Goal: Task Accomplishment & Management: Use online tool/utility

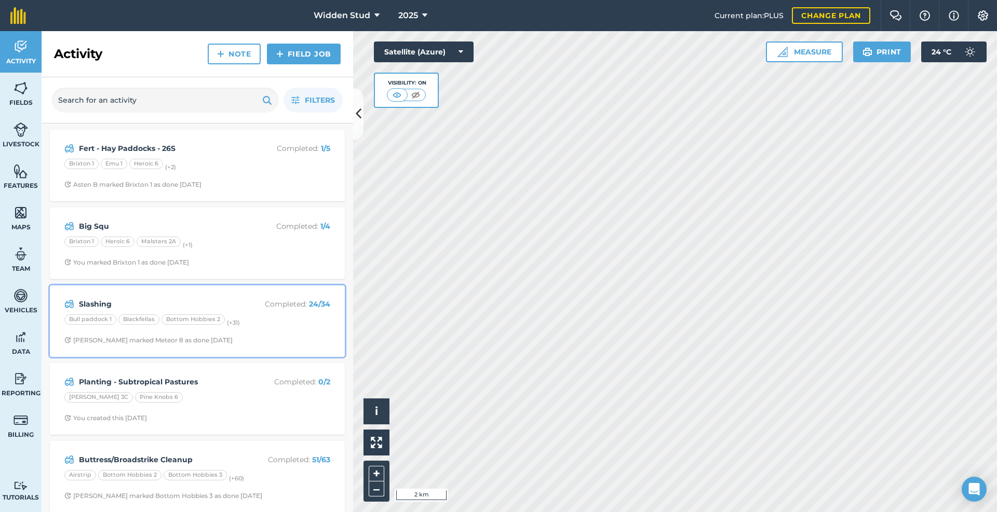
click at [199, 302] on strong "Slashing" at bounding box center [161, 304] width 165 height 11
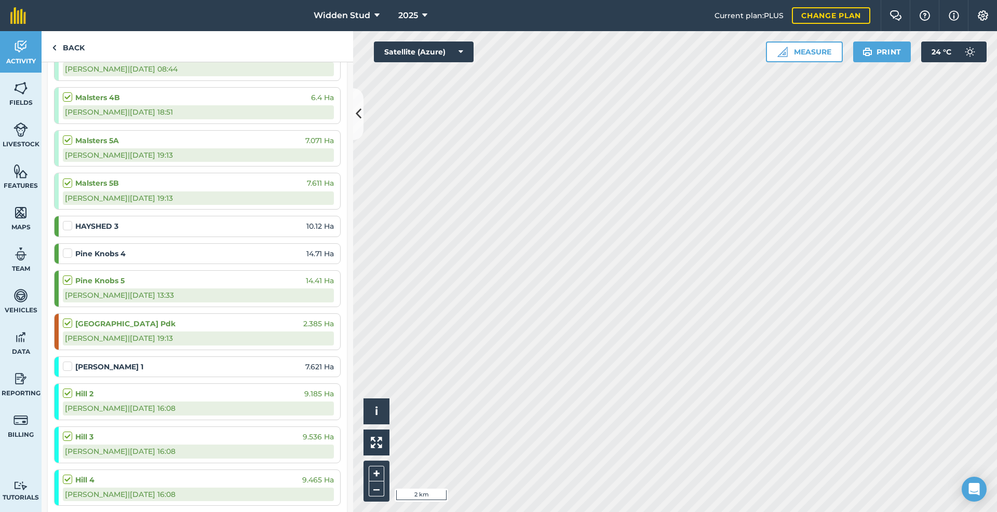
scroll to position [935, 0]
click at [66, 361] on label at bounding box center [69, 361] width 12 height 0
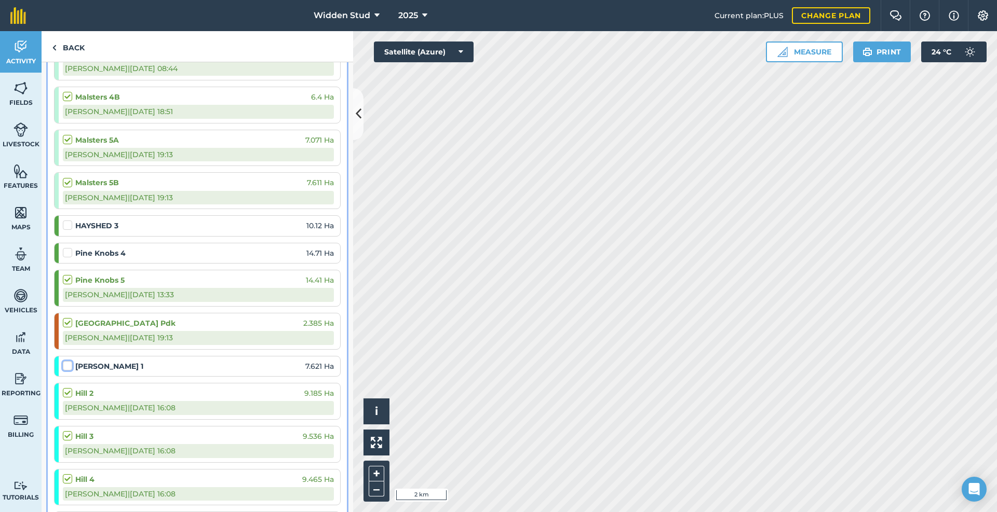
click at [66, 365] on input "checkbox" at bounding box center [66, 364] width 7 height 7
checkbox input "false"
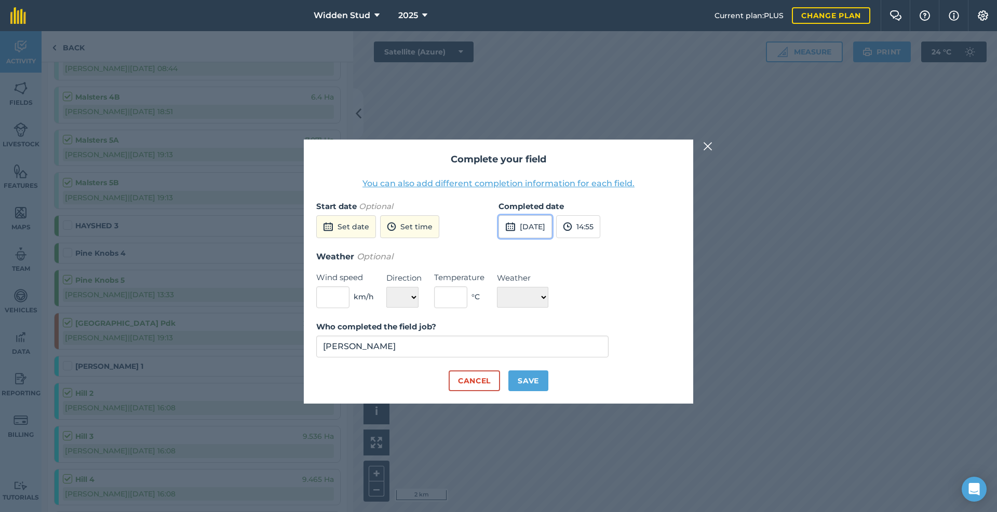
click at [525, 227] on button "[DATE]" at bounding box center [524, 226] width 53 height 23
click at [532, 302] on button "7" at bounding box center [535, 300] width 24 height 17
click at [421, 350] on input "[PERSON_NAME]" at bounding box center [462, 347] width 292 height 22
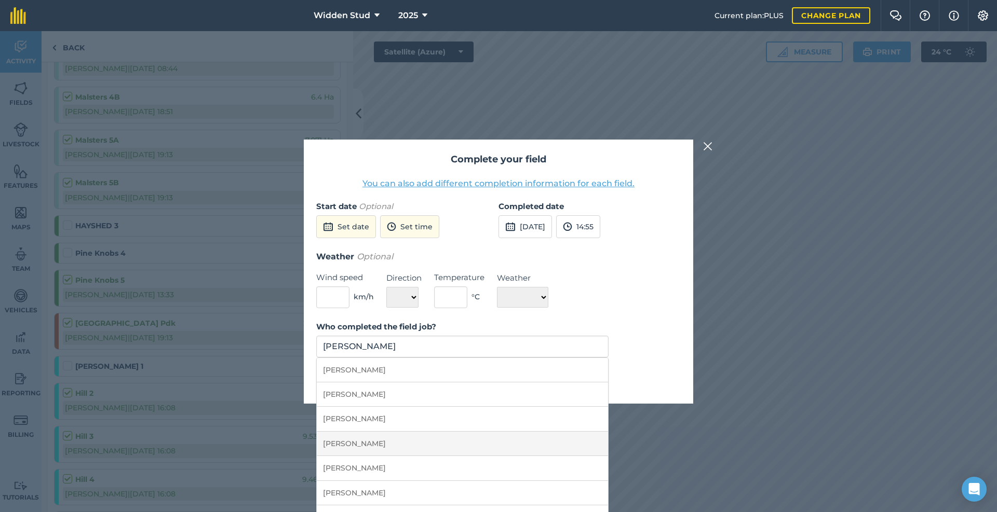
click at [384, 447] on li "[PERSON_NAME]" at bounding box center [462, 444] width 291 height 24
type input "[PERSON_NAME]"
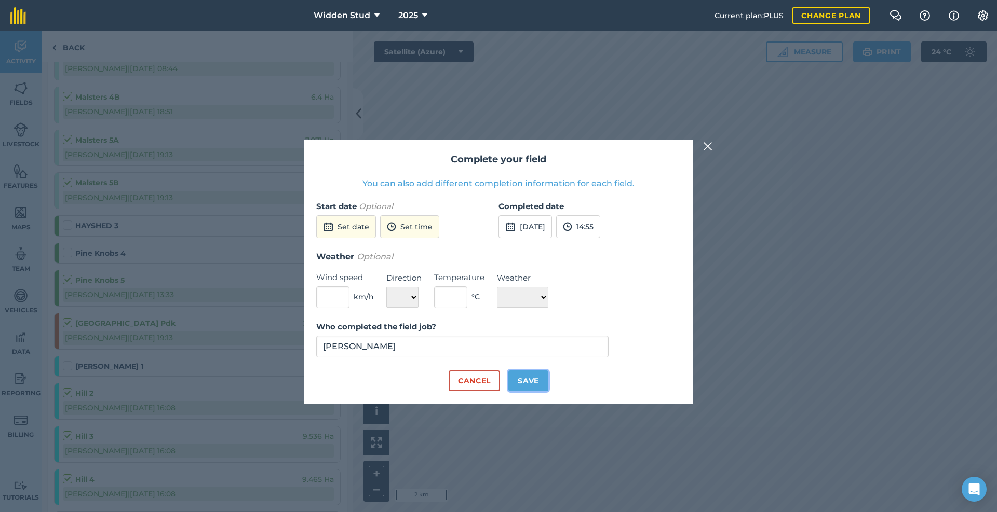
click at [527, 378] on button "Save" at bounding box center [528, 381] width 40 height 21
checkbox input "true"
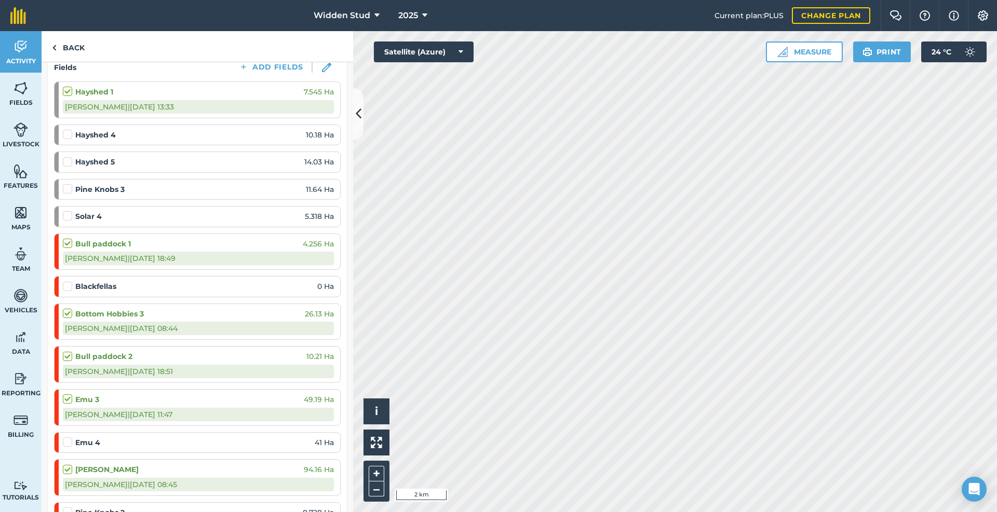
scroll to position [0, 0]
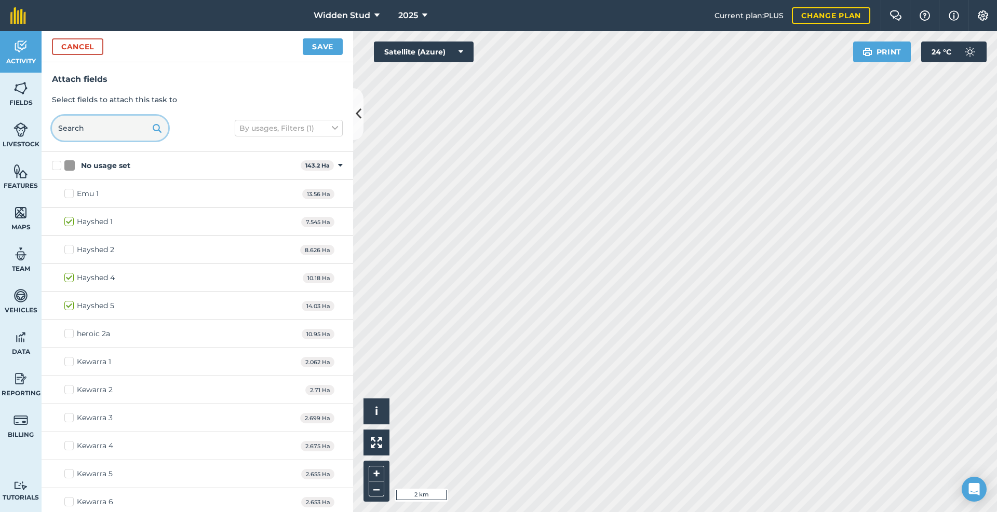
click at [103, 131] on input "text" at bounding box center [110, 128] width 116 height 25
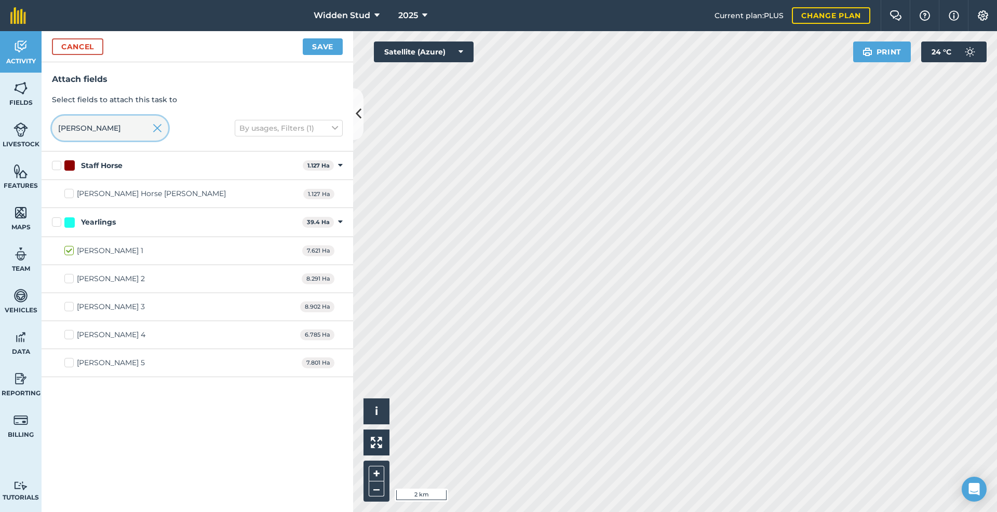
type input "[PERSON_NAME]"
click at [70, 276] on label "[PERSON_NAME] 2" at bounding box center [104, 279] width 80 height 11
click at [70, 276] on input "[PERSON_NAME] 2" at bounding box center [67, 277] width 7 height 7
checkbox input "true"
click at [334, 47] on button "Save" at bounding box center [323, 46] width 40 height 17
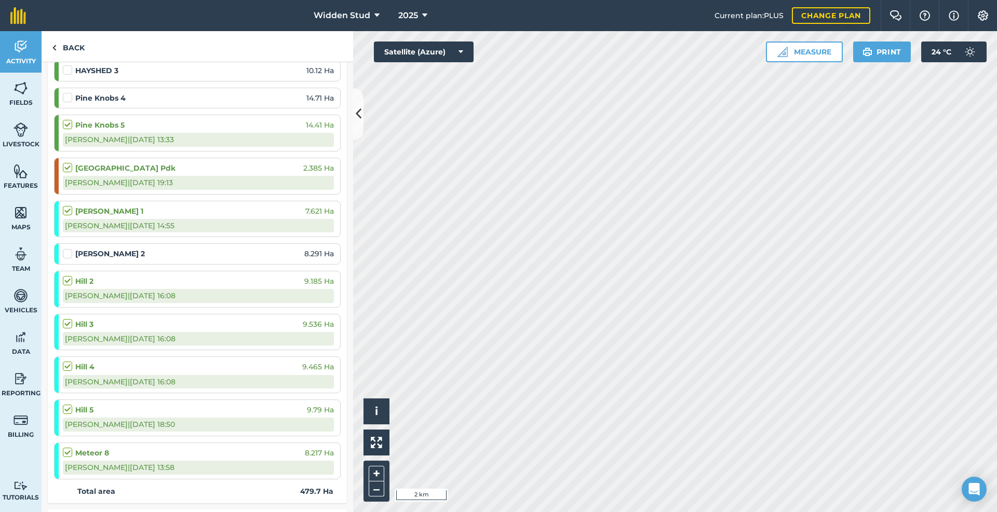
scroll to position [1090, 0]
click at [66, 248] on label at bounding box center [69, 248] width 12 height 0
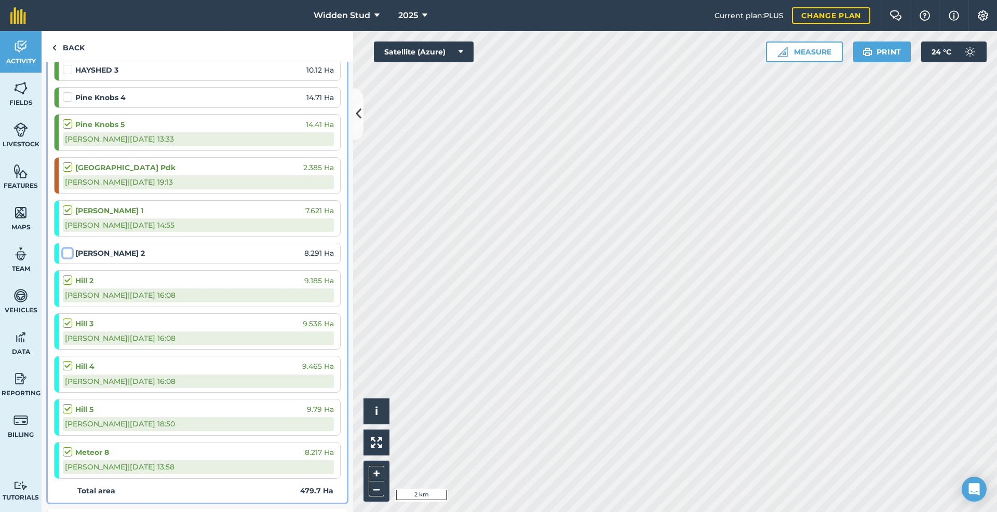
click at [66, 253] on input "checkbox" at bounding box center [66, 251] width 7 height 7
checkbox input "false"
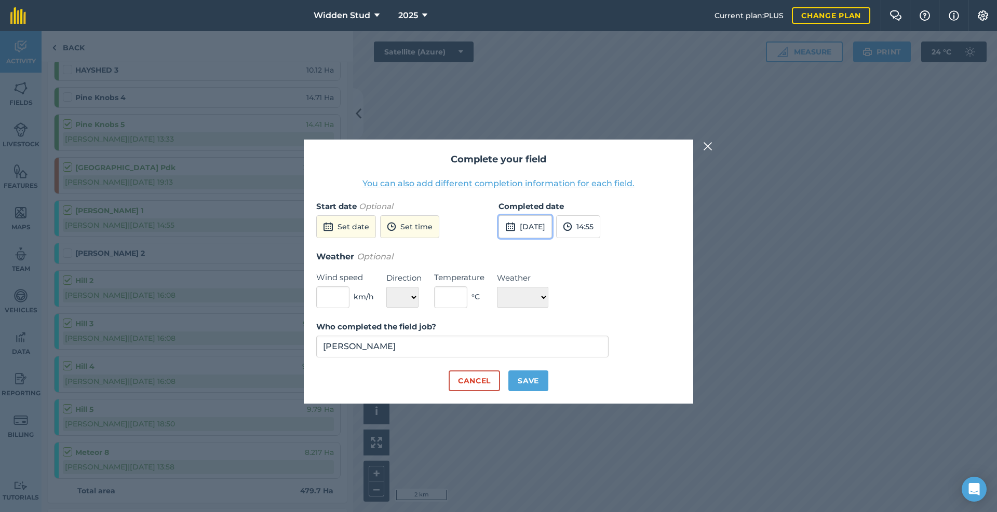
click at [552, 224] on button "[DATE]" at bounding box center [524, 226] width 53 height 23
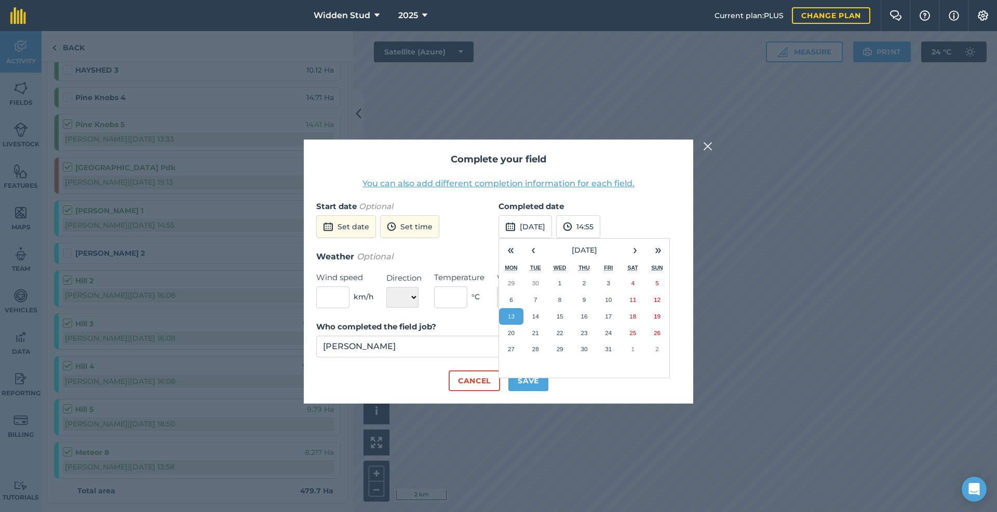
click at [403, 388] on div "Cancel Save" at bounding box center [498, 381] width 364 height 21
click at [564, 390] on div "Cancel Save" at bounding box center [498, 381] width 364 height 21
click at [505, 317] on button "13" at bounding box center [511, 316] width 24 height 17
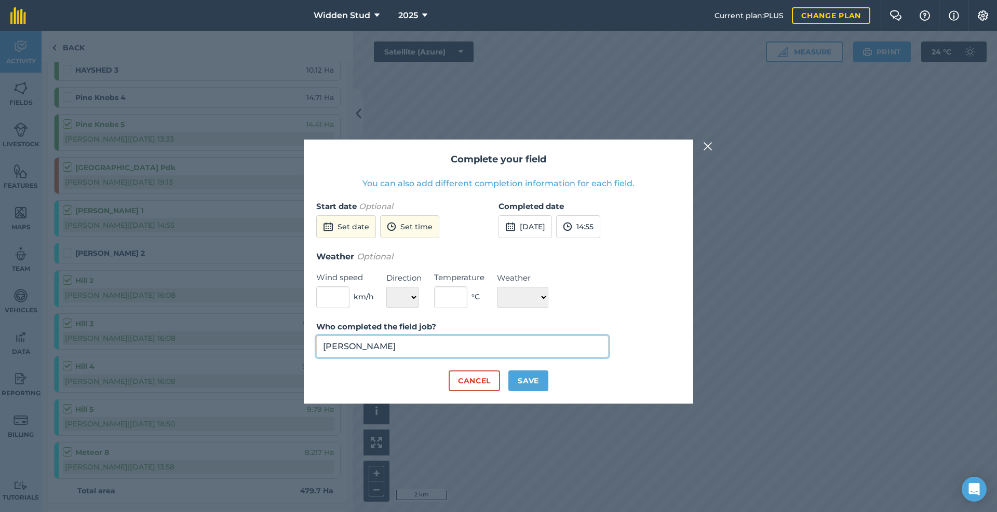
click at [546, 348] on input "[PERSON_NAME]" at bounding box center [462, 347] width 292 height 22
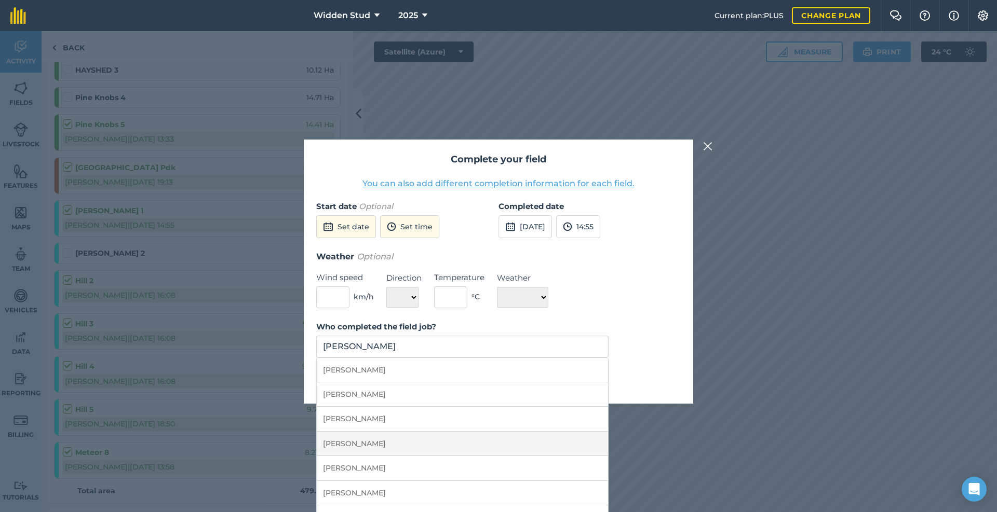
click at [482, 438] on li "[PERSON_NAME]" at bounding box center [462, 444] width 291 height 24
type input "[PERSON_NAME]"
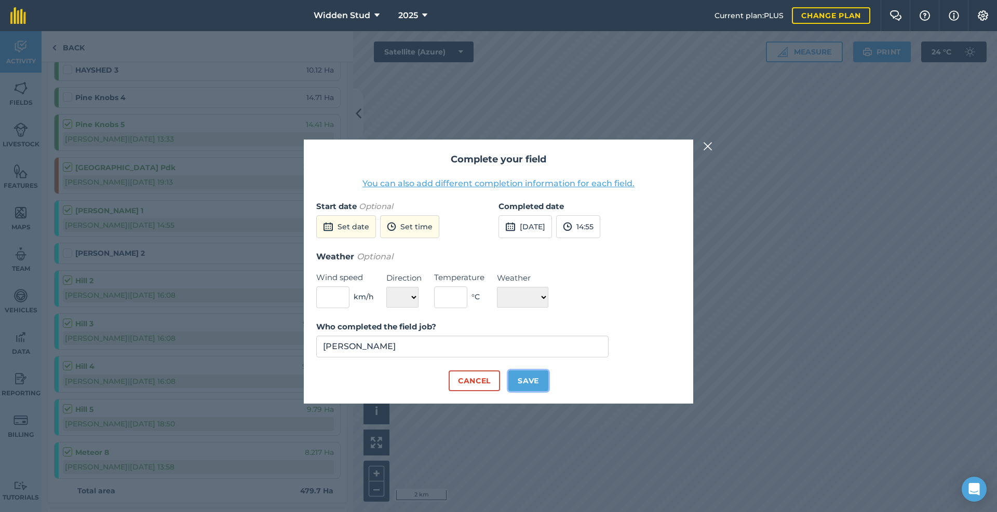
click at [512, 383] on button "Save" at bounding box center [528, 381] width 40 height 21
checkbox input "true"
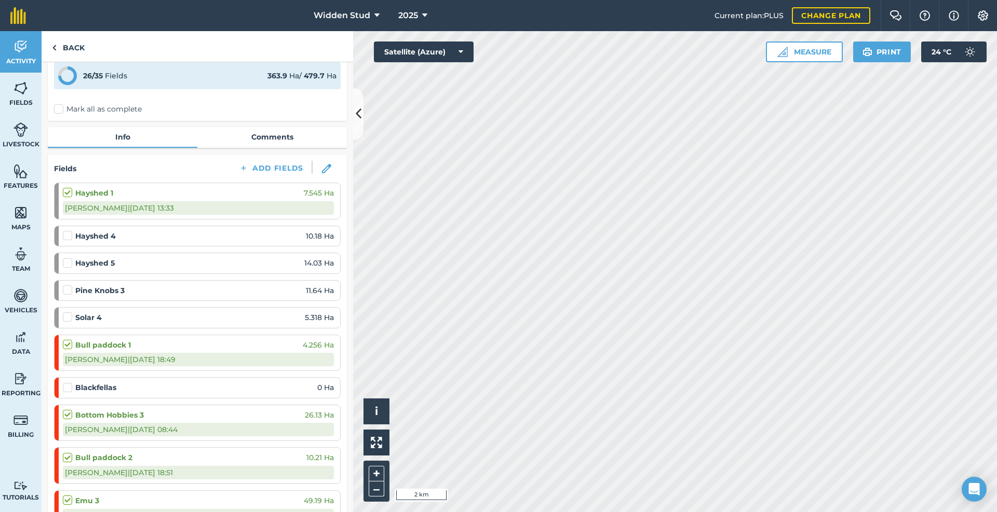
scroll to position [0, 0]
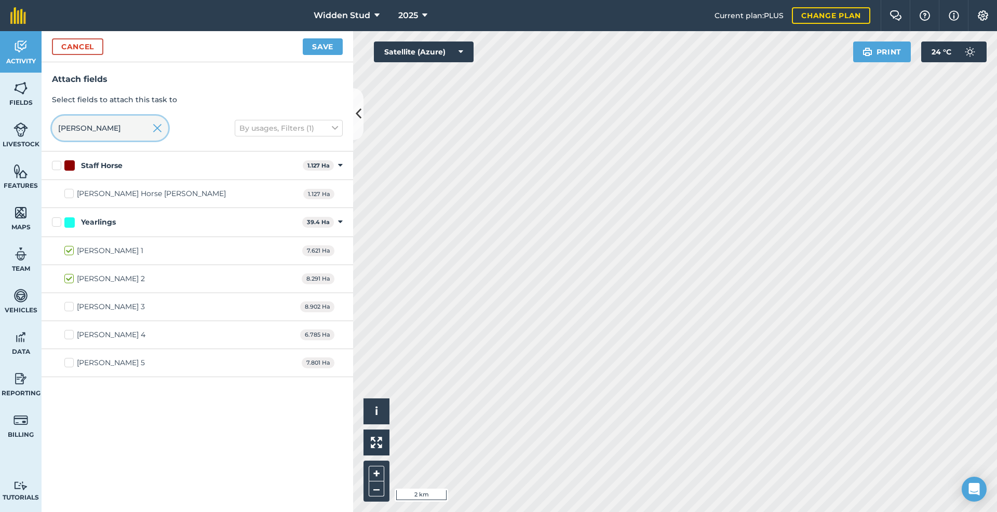
click at [106, 126] on input "[PERSON_NAME]" at bounding box center [110, 128] width 116 height 25
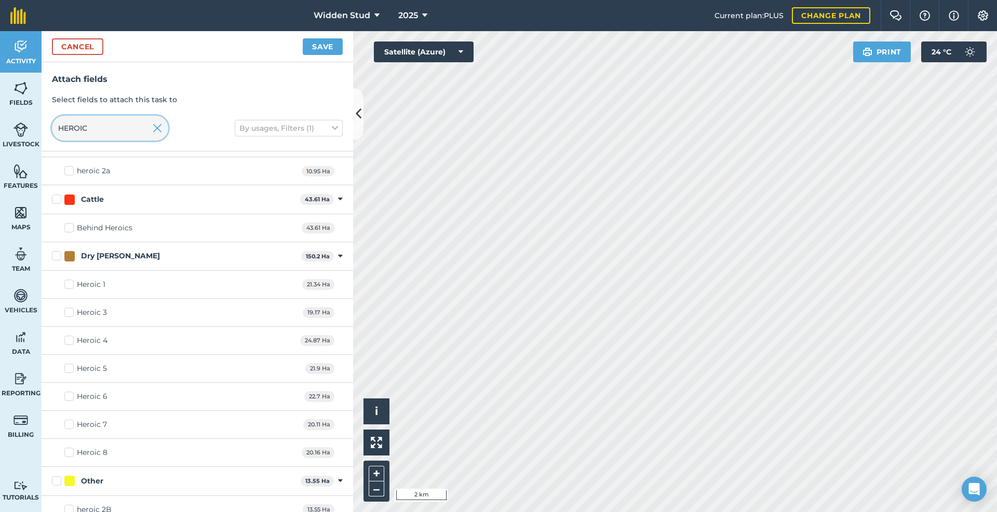
scroll to position [35, 0]
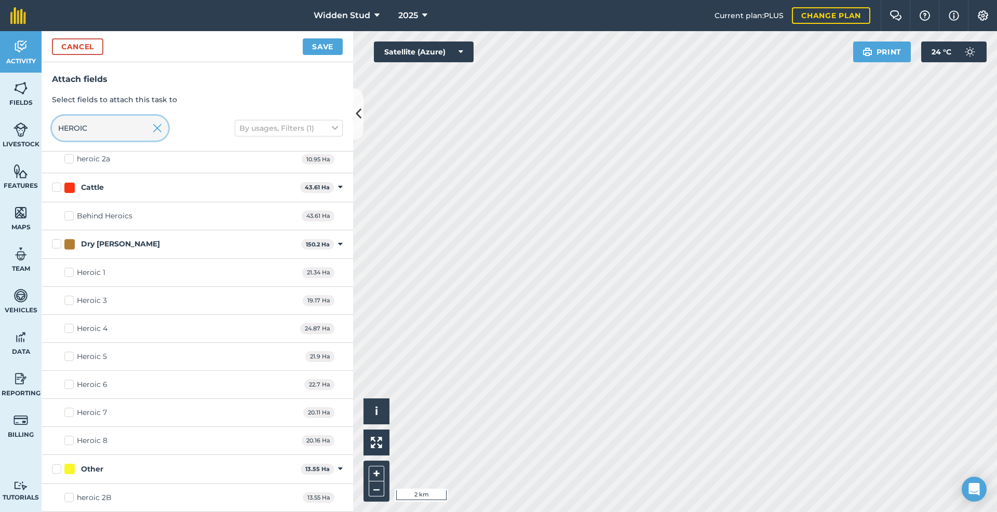
type input "HEROIC"
click at [65, 498] on label "heroic 2B" at bounding box center [87, 498] width 47 height 11
click at [65, 498] on input "heroic 2B" at bounding box center [67, 496] width 7 height 7
checkbox input "true"
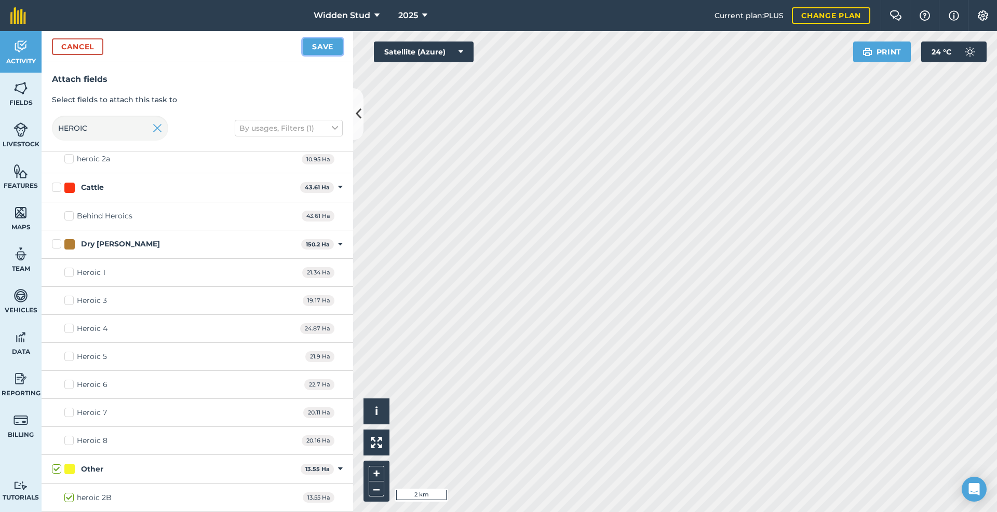
click at [320, 44] on button "Save" at bounding box center [323, 46] width 40 height 17
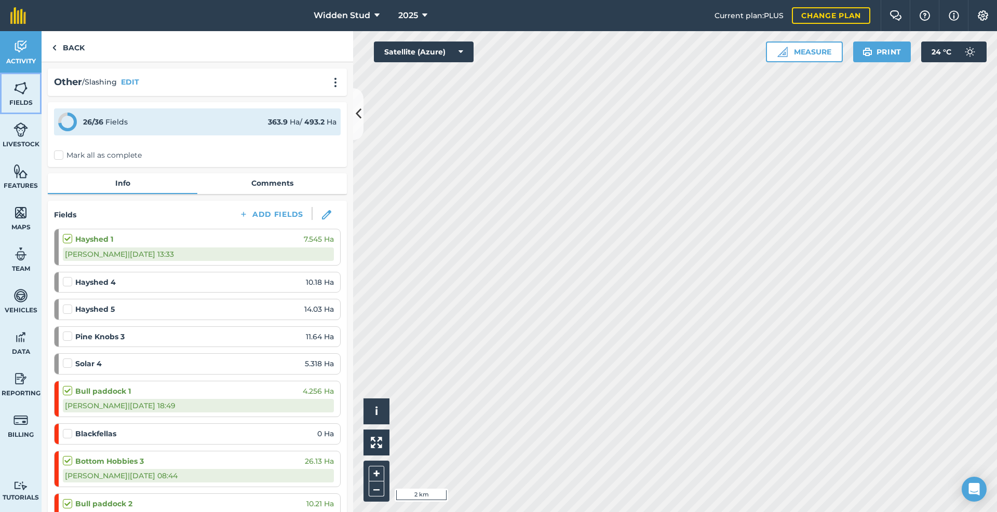
click at [22, 99] on span "Fields" at bounding box center [21, 103] width 42 height 8
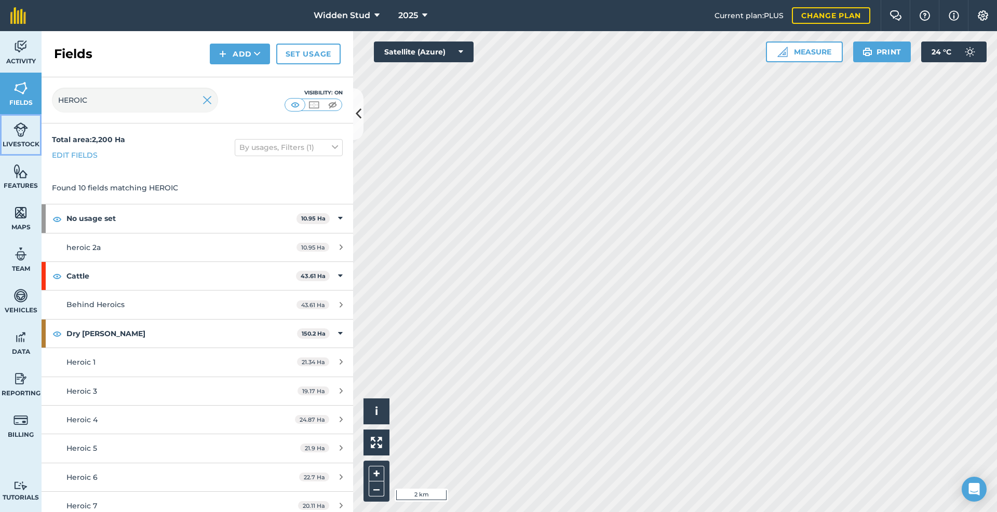
click at [16, 141] on span "Livestock" at bounding box center [21, 144] width 42 height 8
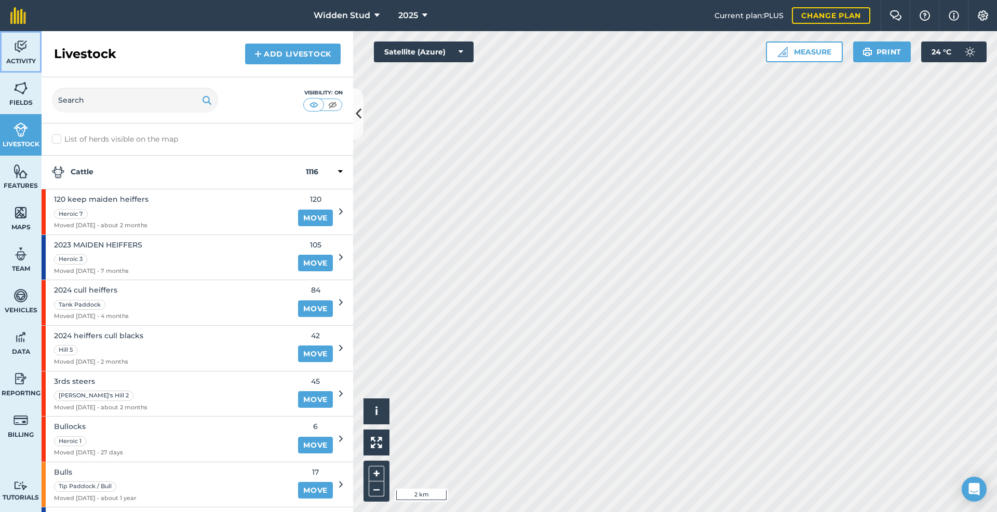
click at [18, 65] on span "Activity" at bounding box center [21, 61] width 42 height 8
